Goal: Task Accomplishment & Management: Use online tool/utility

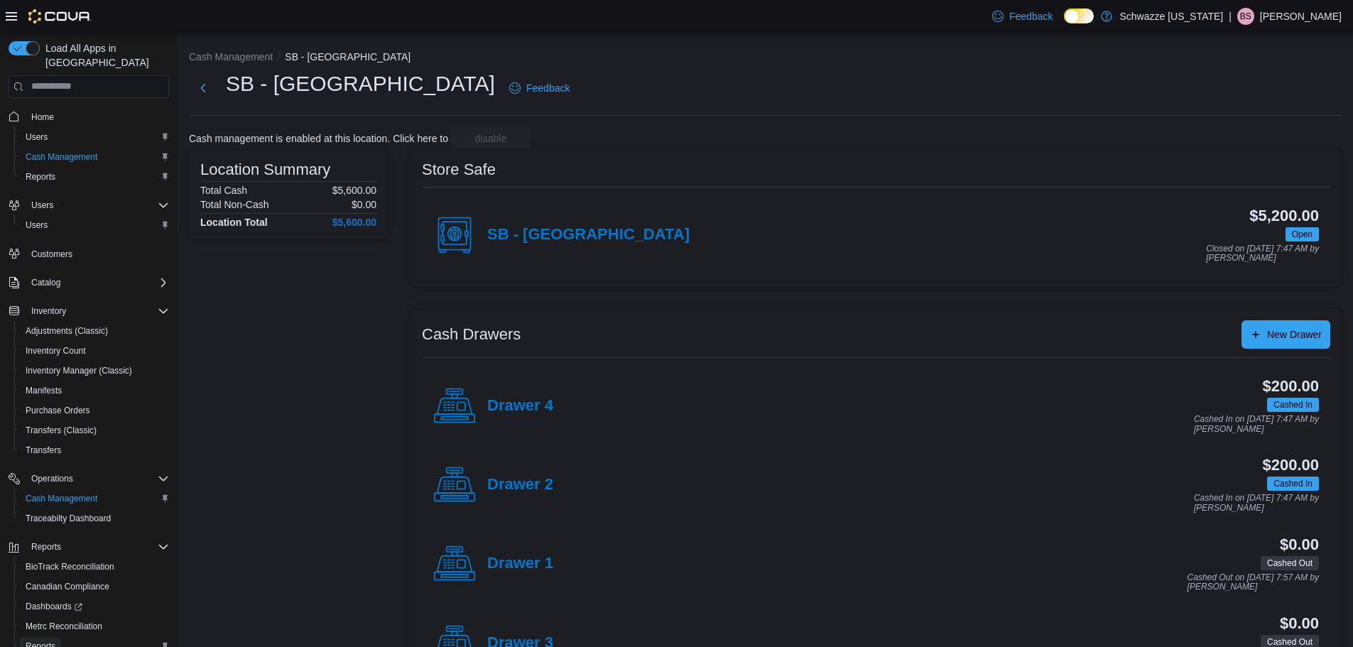
click at [37, 641] on span "Reports" at bounding box center [41, 646] width 30 height 11
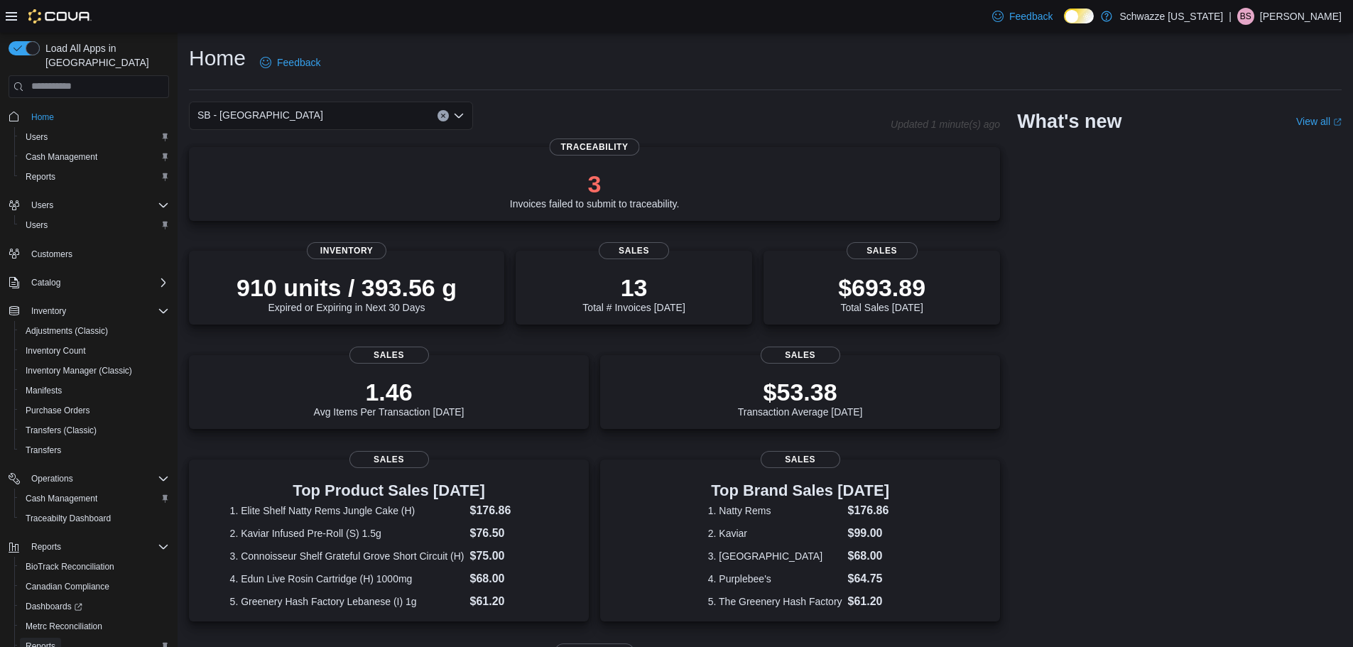
click at [45, 641] on span "Reports" at bounding box center [41, 646] width 30 height 11
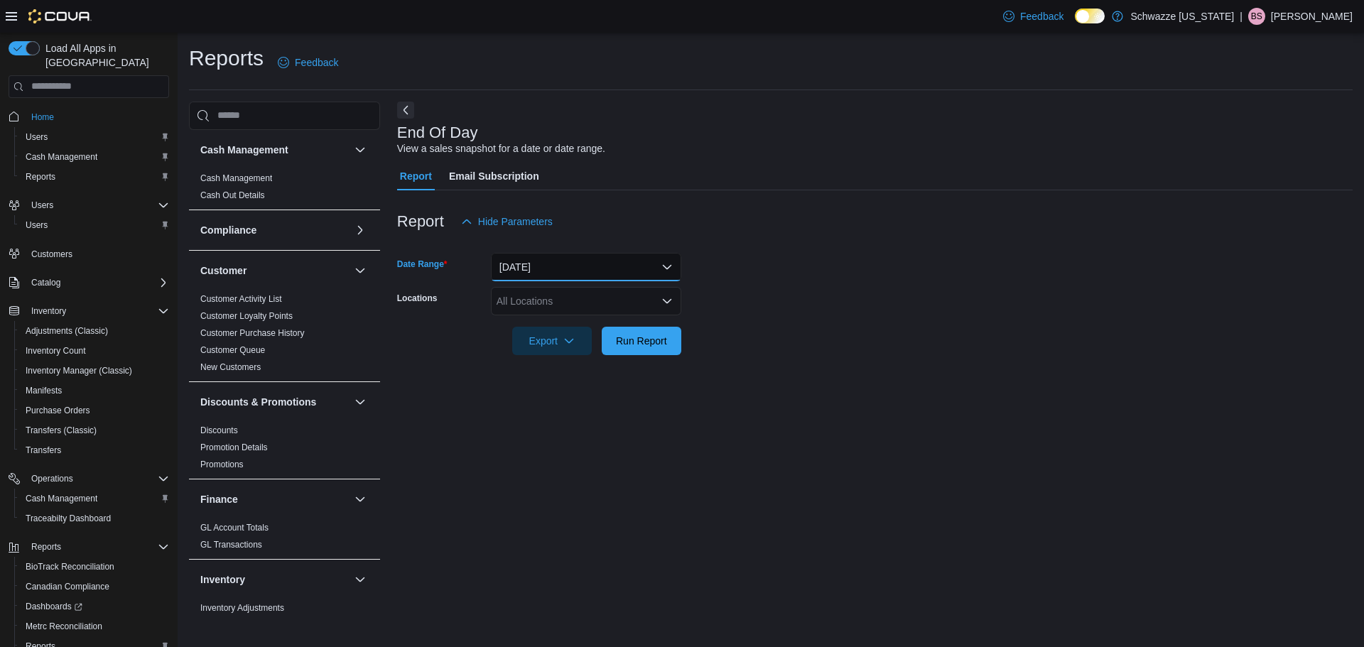
click at [548, 266] on button "Today" at bounding box center [586, 267] width 190 height 28
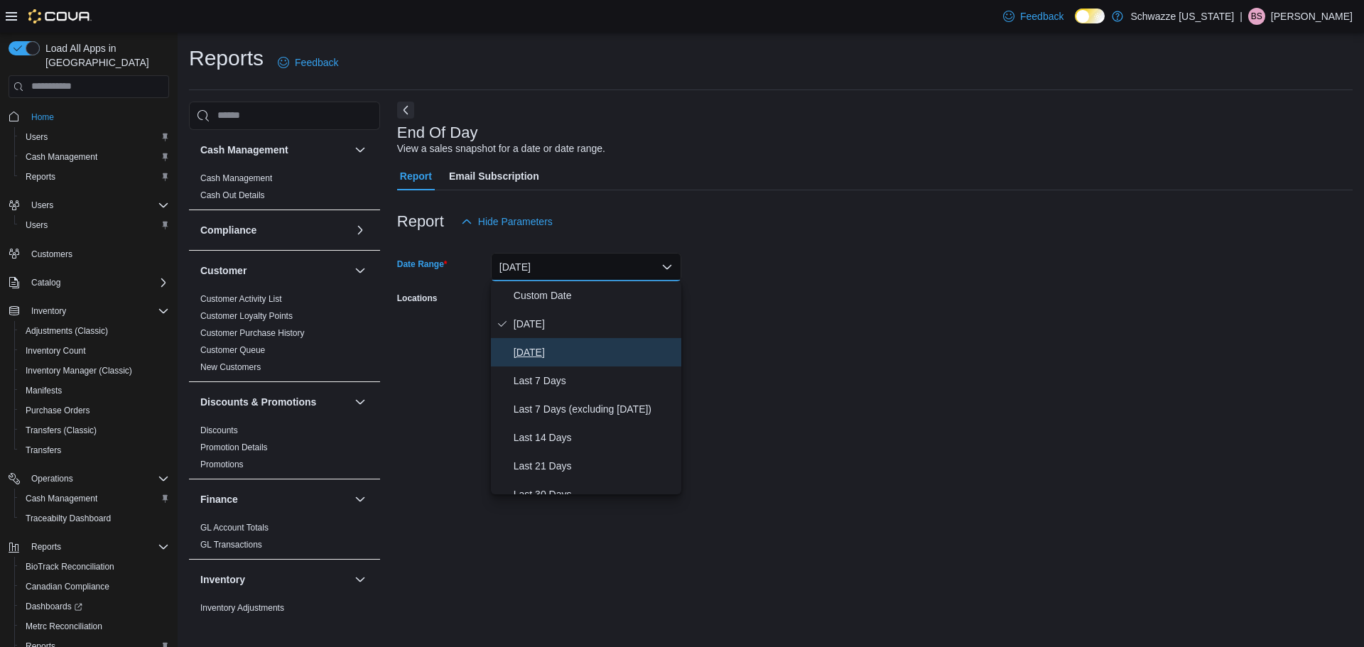
click at [543, 351] on span "Yesterday" at bounding box center [595, 352] width 162 height 17
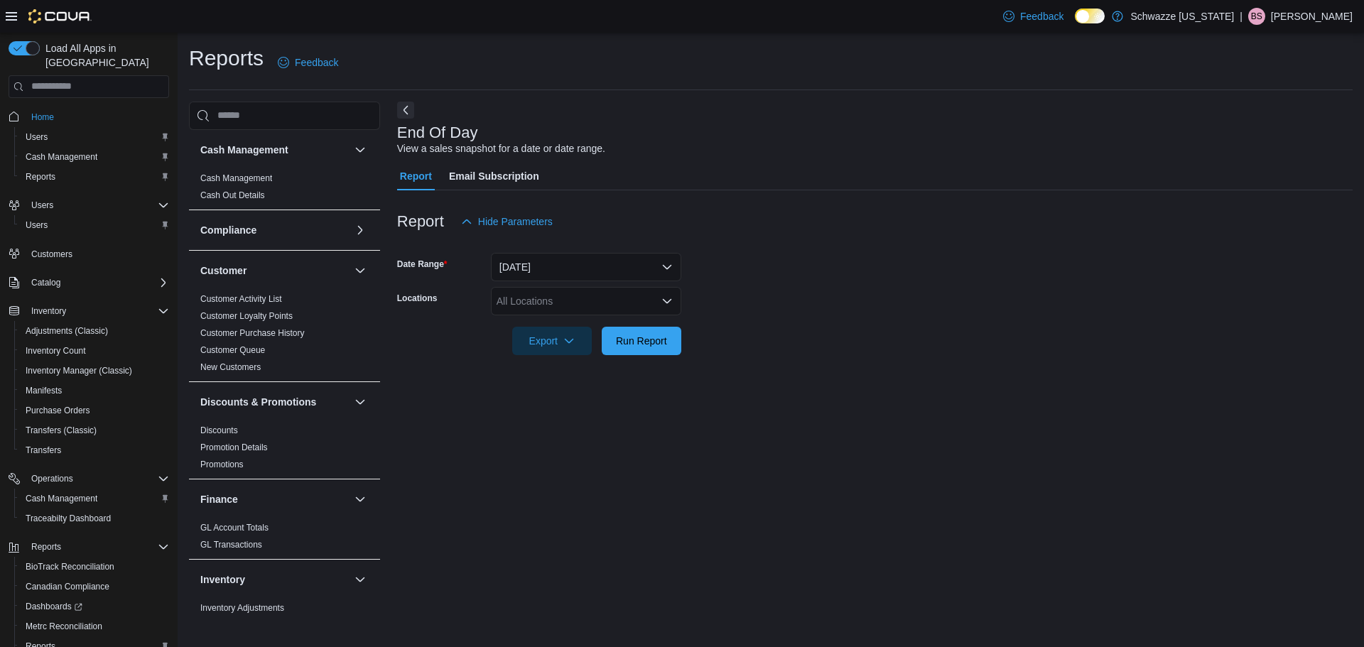
drag, startPoint x: 779, startPoint y: 238, endPoint x: 693, endPoint y: 305, distance: 108.7
click at [778, 239] on div at bounding box center [874, 244] width 955 height 17
click at [570, 309] on div "All Locations" at bounding box center [586, 301] width 190 height 28
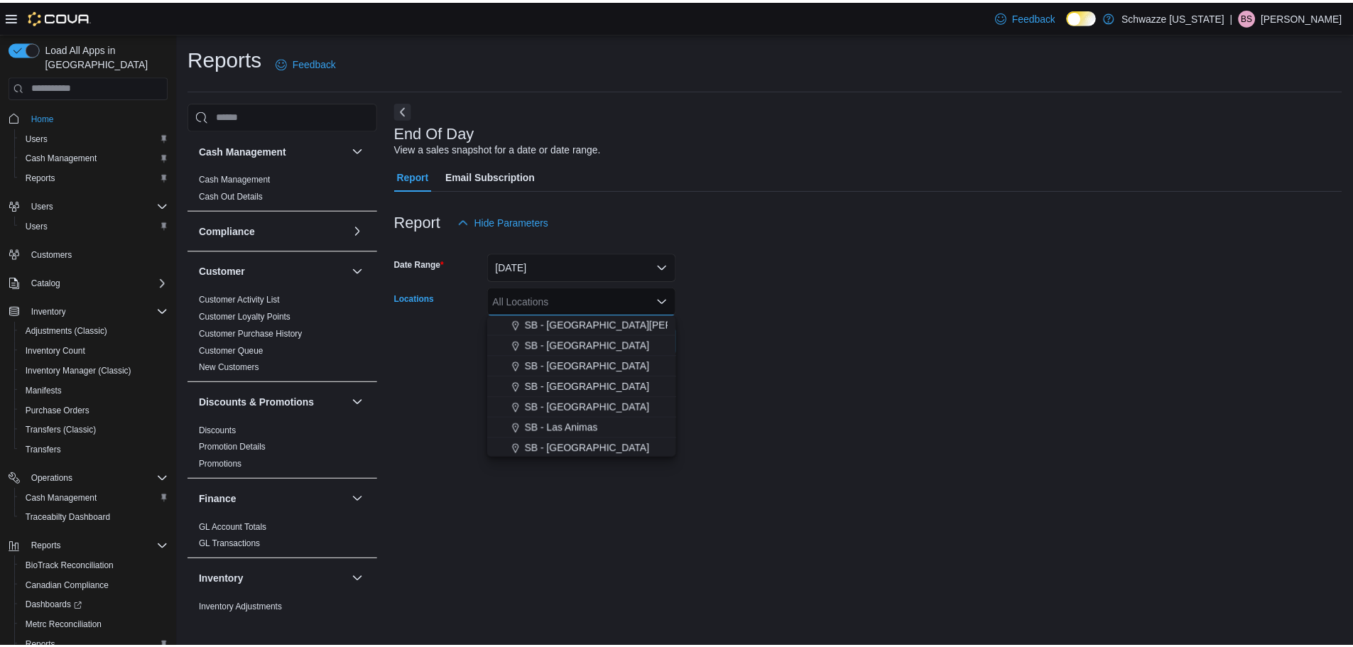
scroll to position [401, 0]
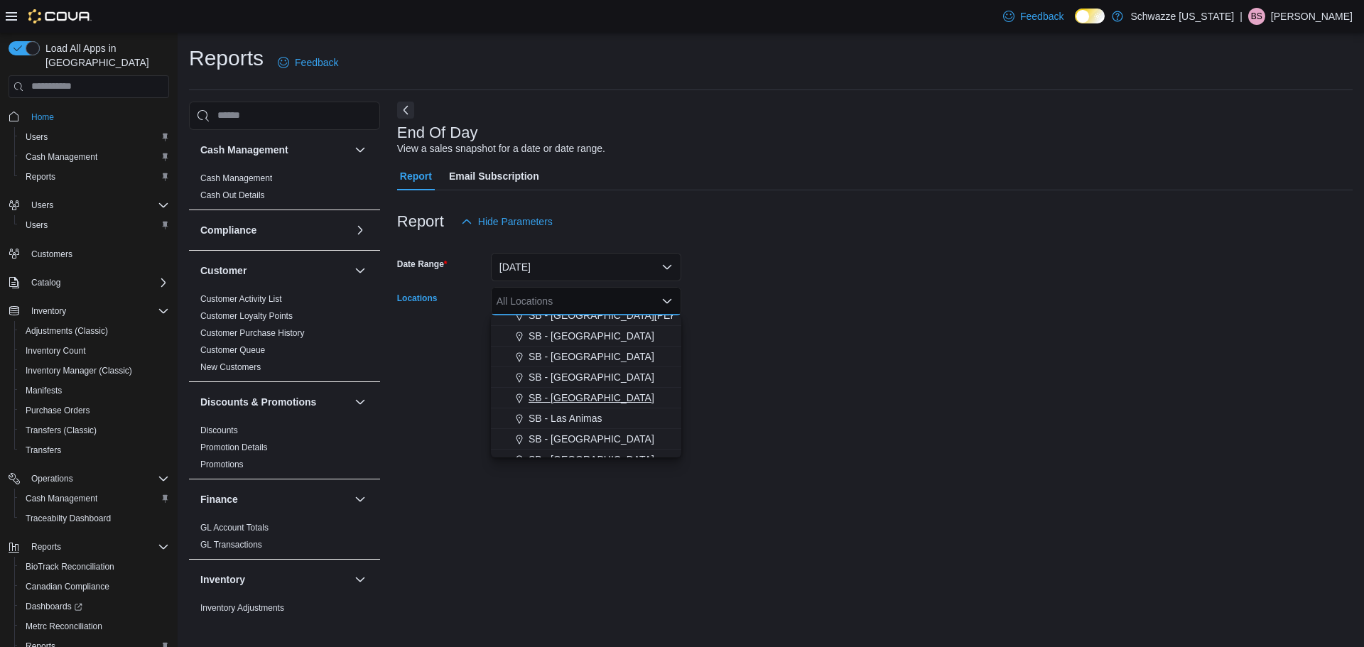
click at [580, 402] on span "SB - [GEOGRAPHIC_DATA]" at bounding box center [592, 398] width 126 height 14
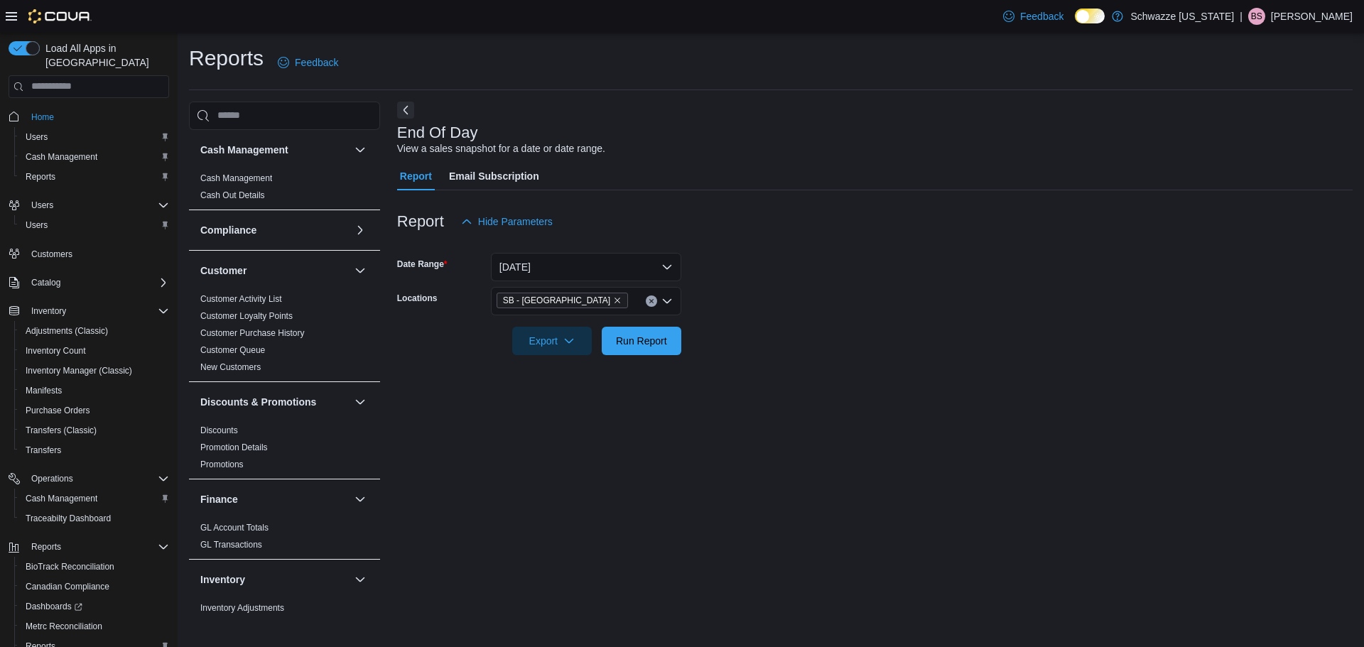
click at [766, 376] on div "End Of Day View a sales snapshot for a date or date range. Report Email Subscri…" at bounding box center [874, 359] width 955 height 514
drag, startPoint x: 640, startPoint y: 345, endPoint x: 711, endPoint y: 368, distance: 74.6
click at [643, 346] on span "Run Report" at bounding box center [641, 341] width 51 height 14
